Goal: Task Accomplishment & Management: Use online tool/utility

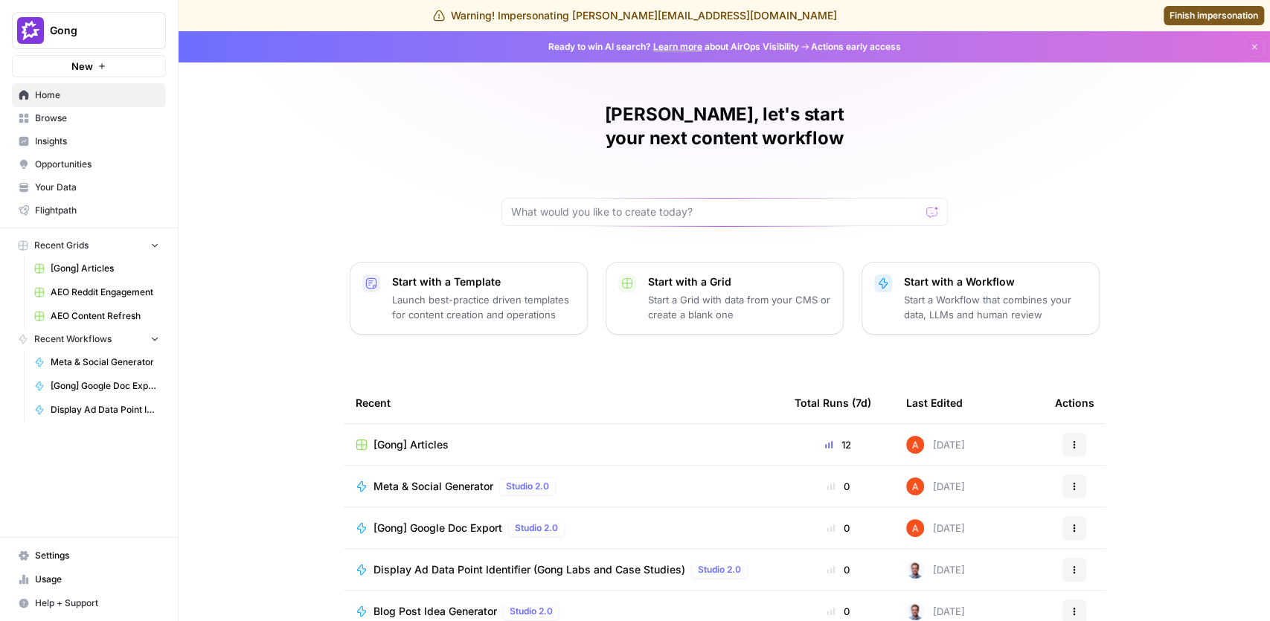
click at [73, 127] on link "Browse" at bounding box center [89, 118] width 154 height 24
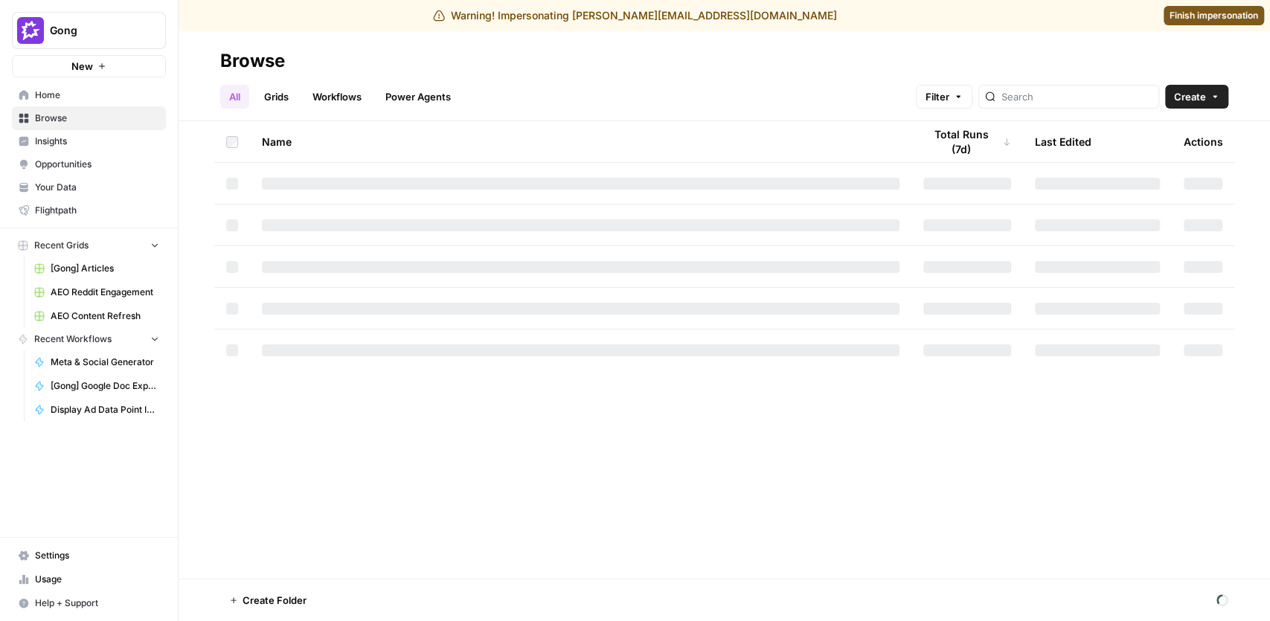
click at [269, 98] on link "Grids" at bounding box center [276, 97] width 42 height 24
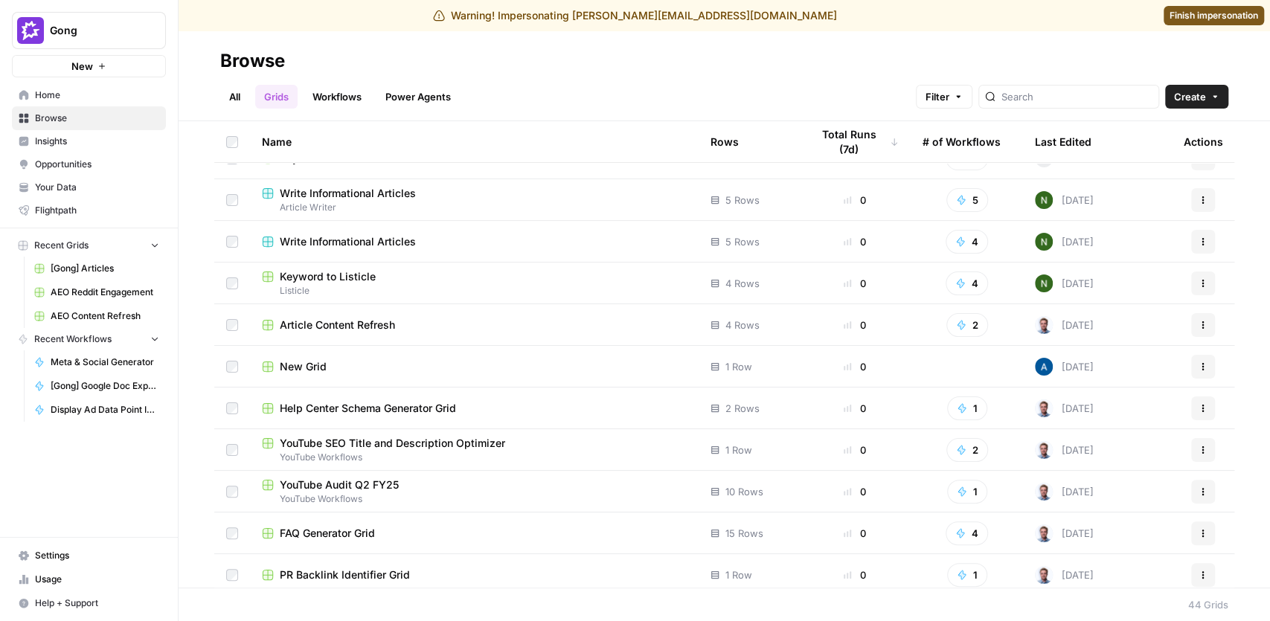
scroll to position [68, 0]
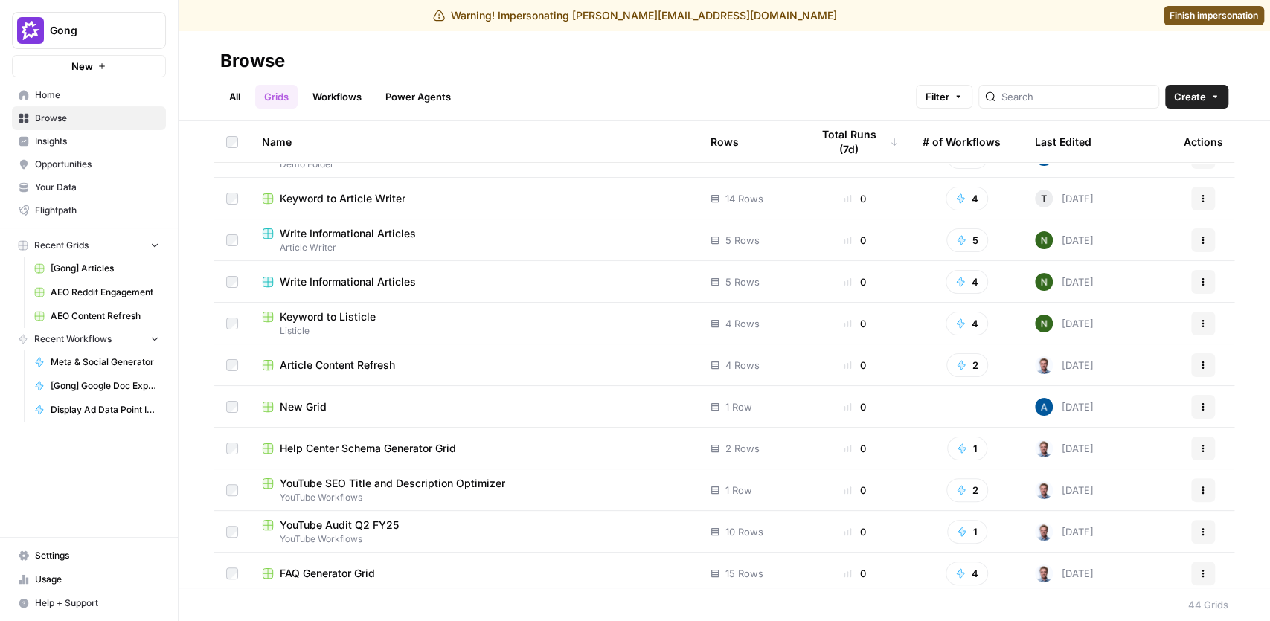
click at [336, 97] on link "Workflows" at bounding box center [337, 97] width 67 height 24
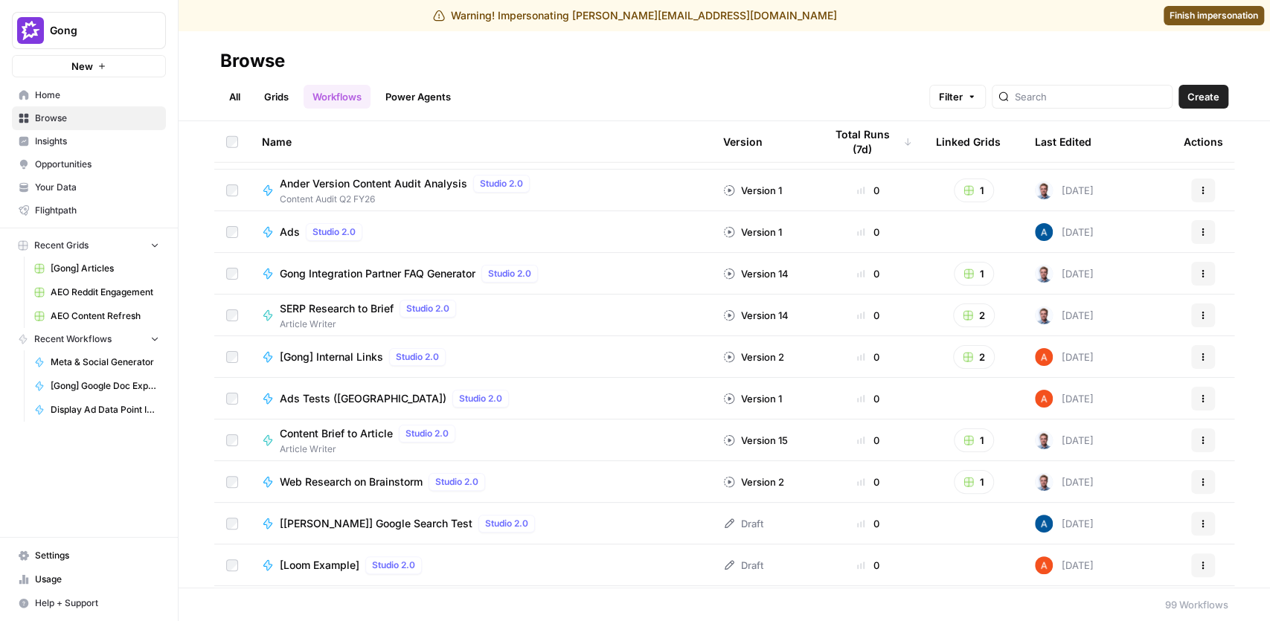
scroll to position [3075, 0]
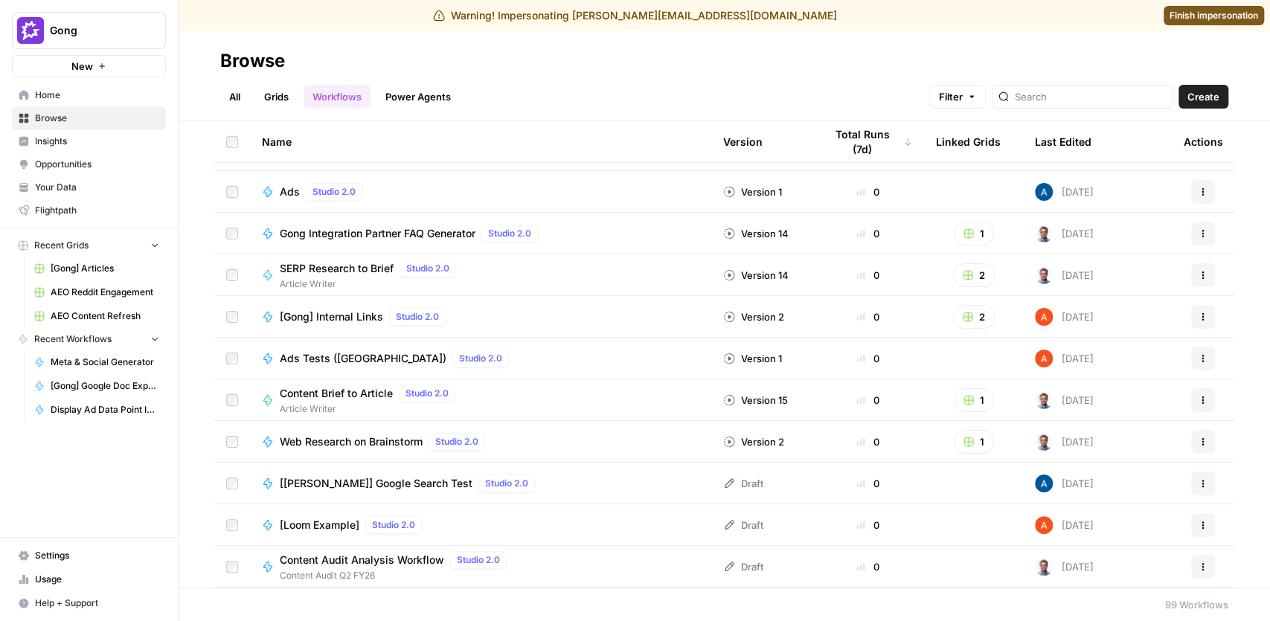
click at [285, 190] on span "Ads" at bounding box center [290, 192] width 20 height 15
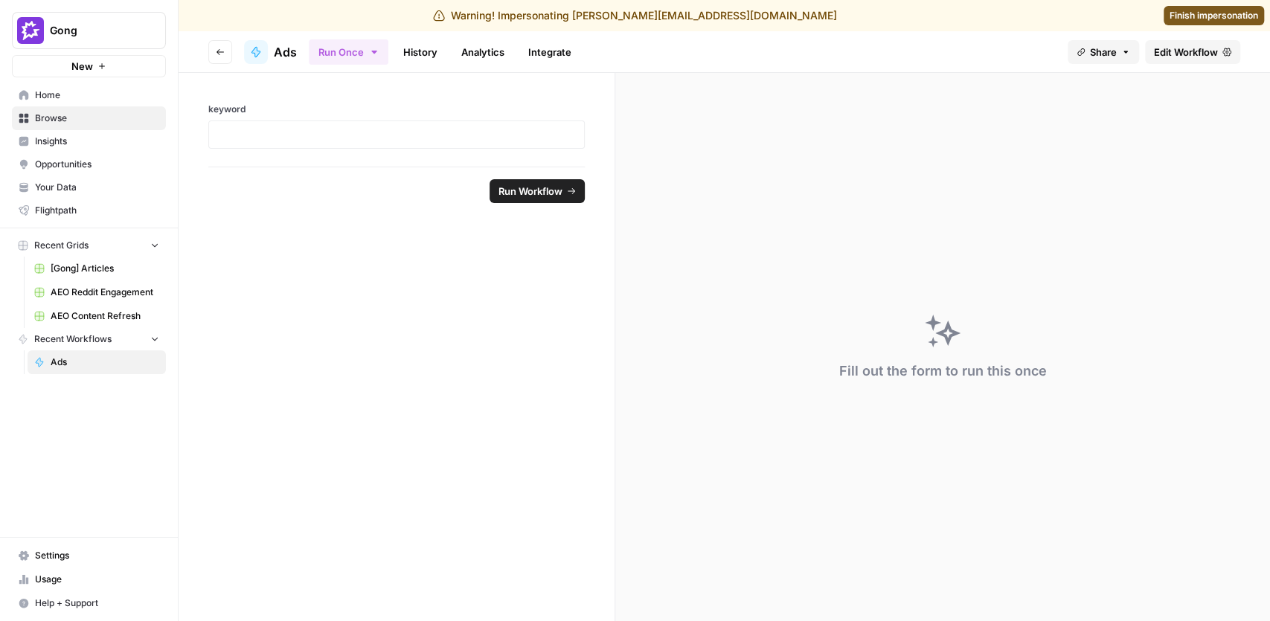
click at [1179, 46] on span "Edit Workflow" at bounding box center [1186, 52] width 64 height 15
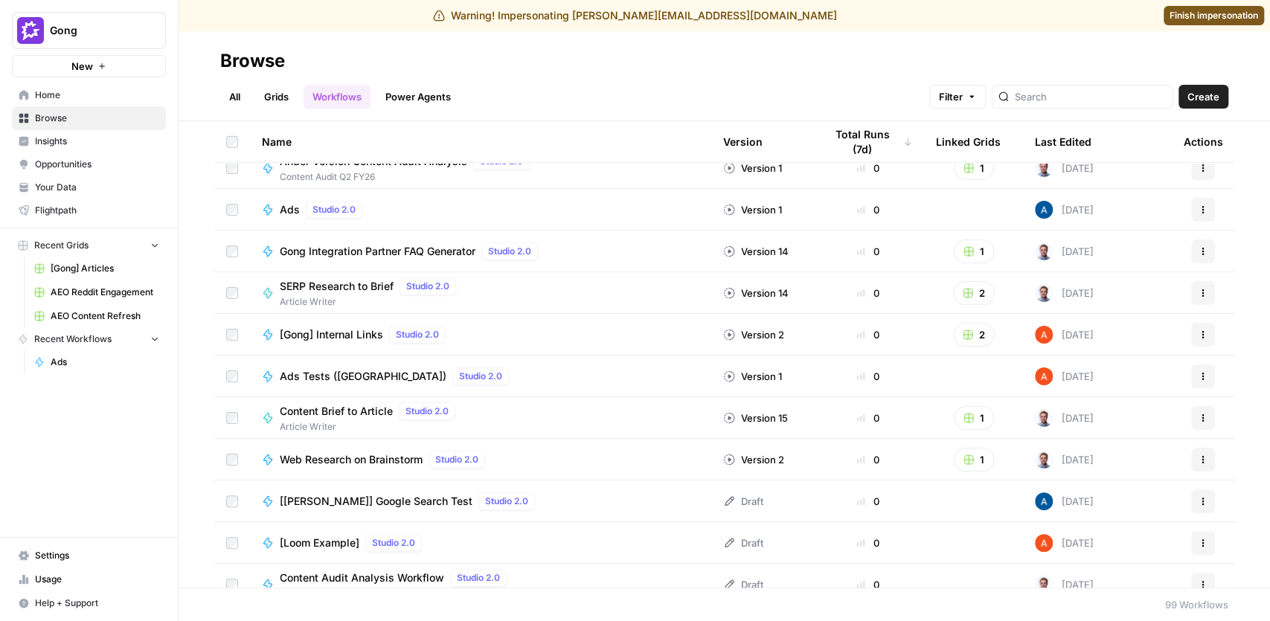
scroll to position [3025, 0]
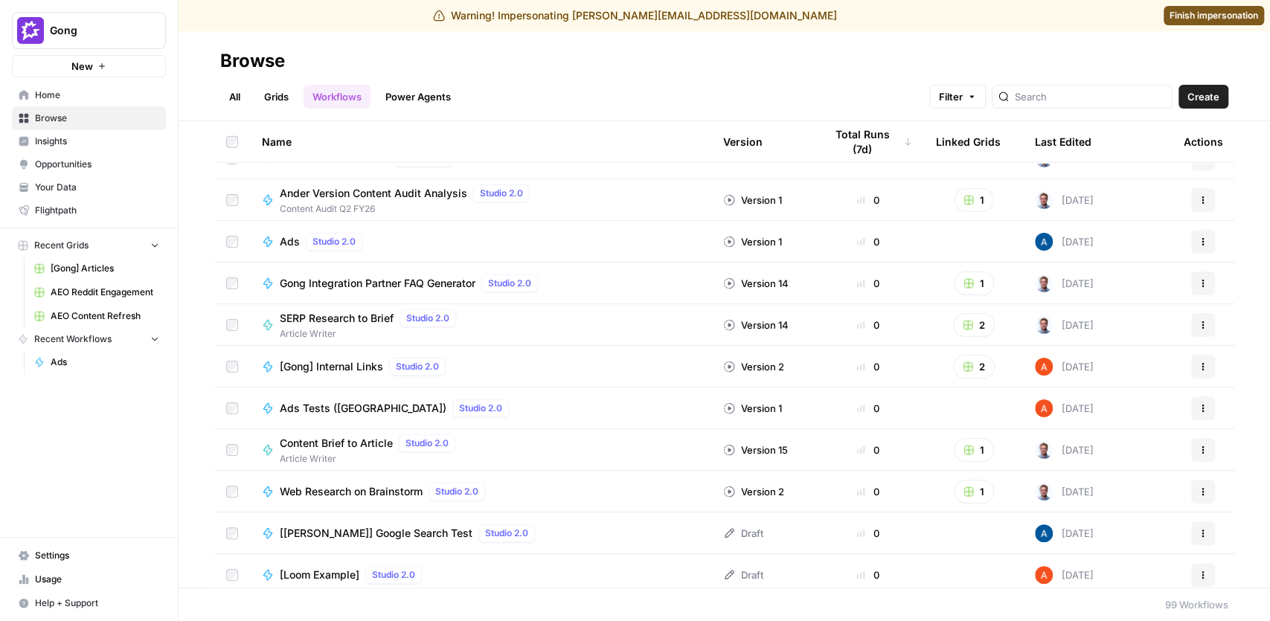
click at [337, 406] on span "Ads Tests ([GEOGRAPHIC_DATA])" at bounding box center [363, 408] width 167 height 15
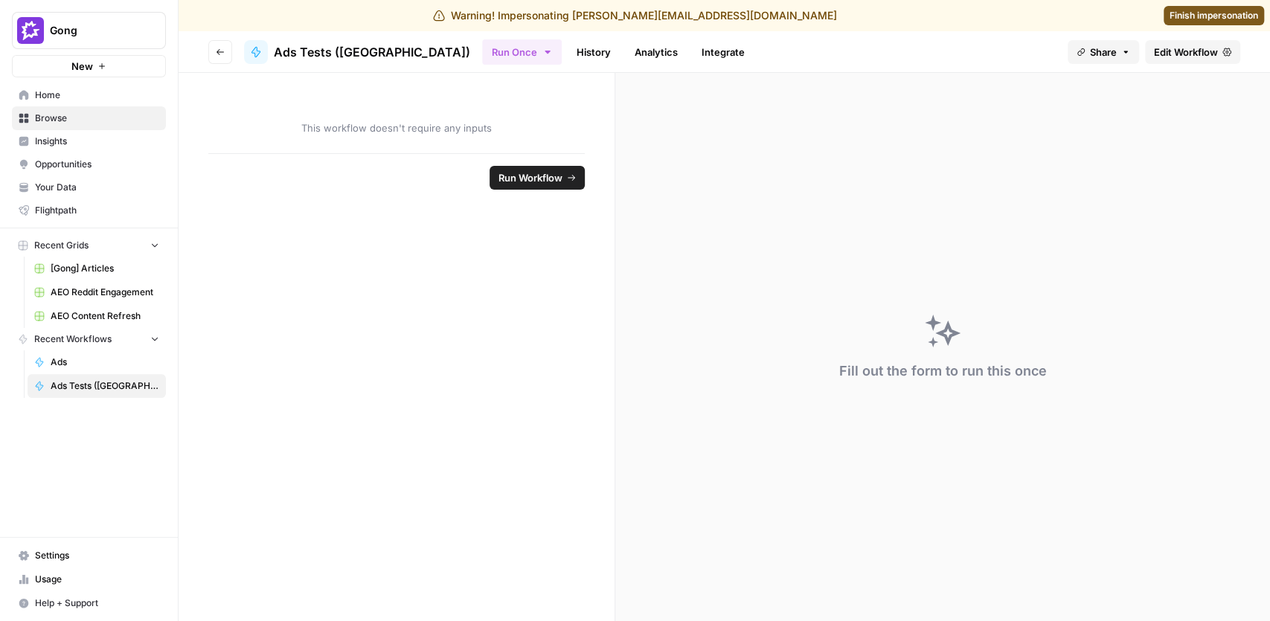
click at [1179, 51] on span "Edit Workflow" at bounding box center [1186, 52] width 64 height 15
click at [1204, 22] on link "Finish impersonation" at bounding box center [1214, 15] width 100 height 19
